Goal: Register for event/course

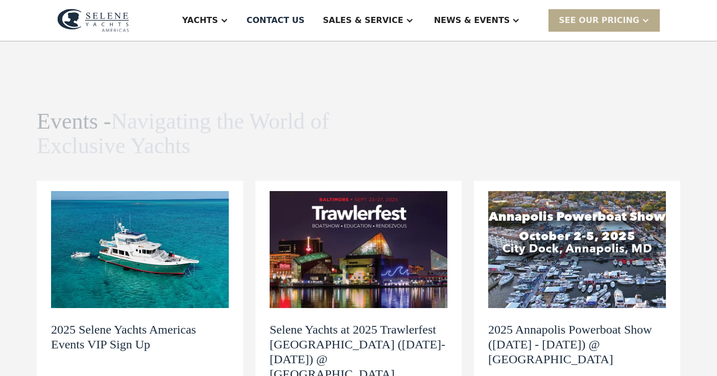
click at [370, 240] on img at bounding box center [359, 249] width 178 height 117
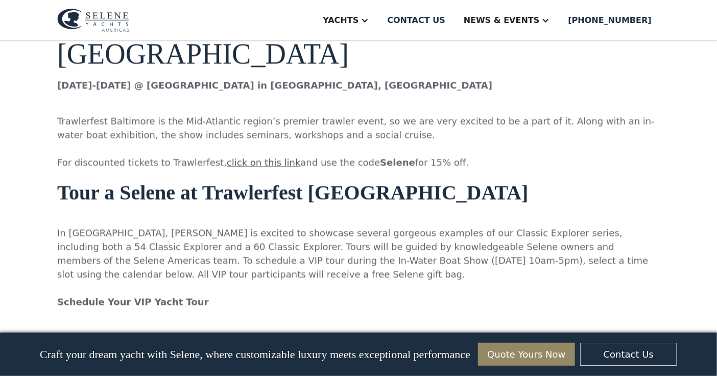
scroll to position [800, 0]
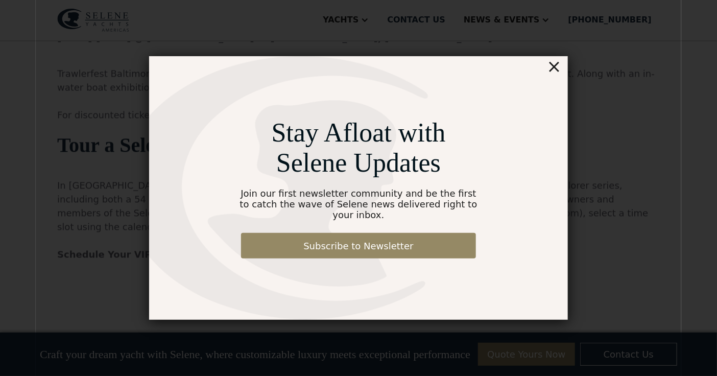
click at [555, 74] on div "×" at bounding box center [554, 66] width 15 height 20
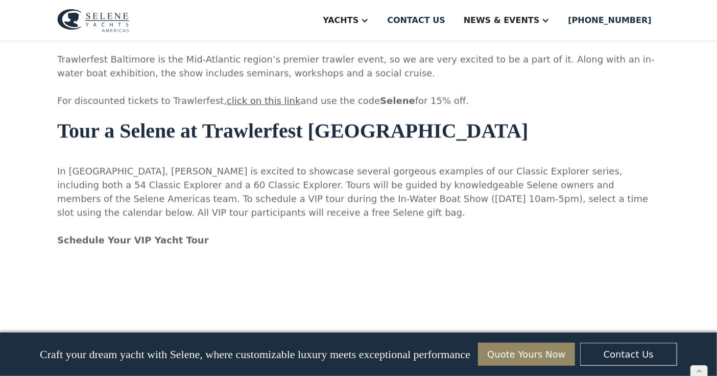
scroll to position [810, 0]
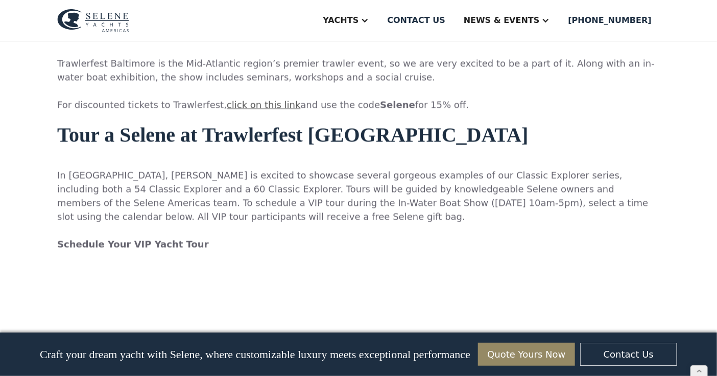
click at [417, 154] on p "‍ In Baltimore, Selene is excited to showcase several gorgeous examples of our …" at bounding box center [358, 209] width 602 height 110
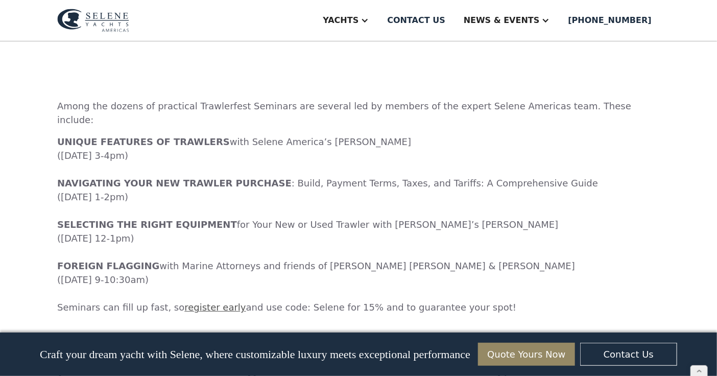
scroll to position [3276, 0]
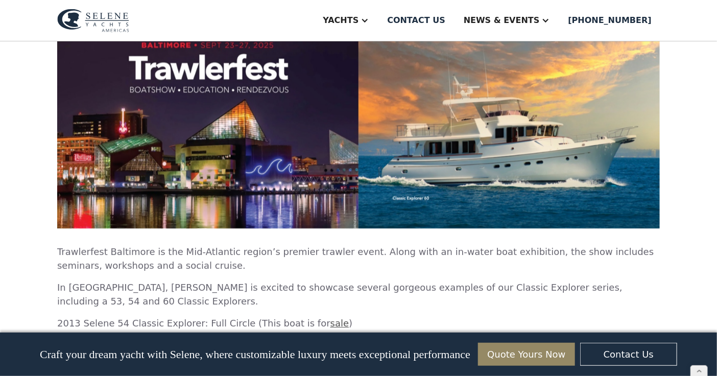
scroll to position [1348, 0]
